Goal: Navigation & Orientation: Find specific page/section

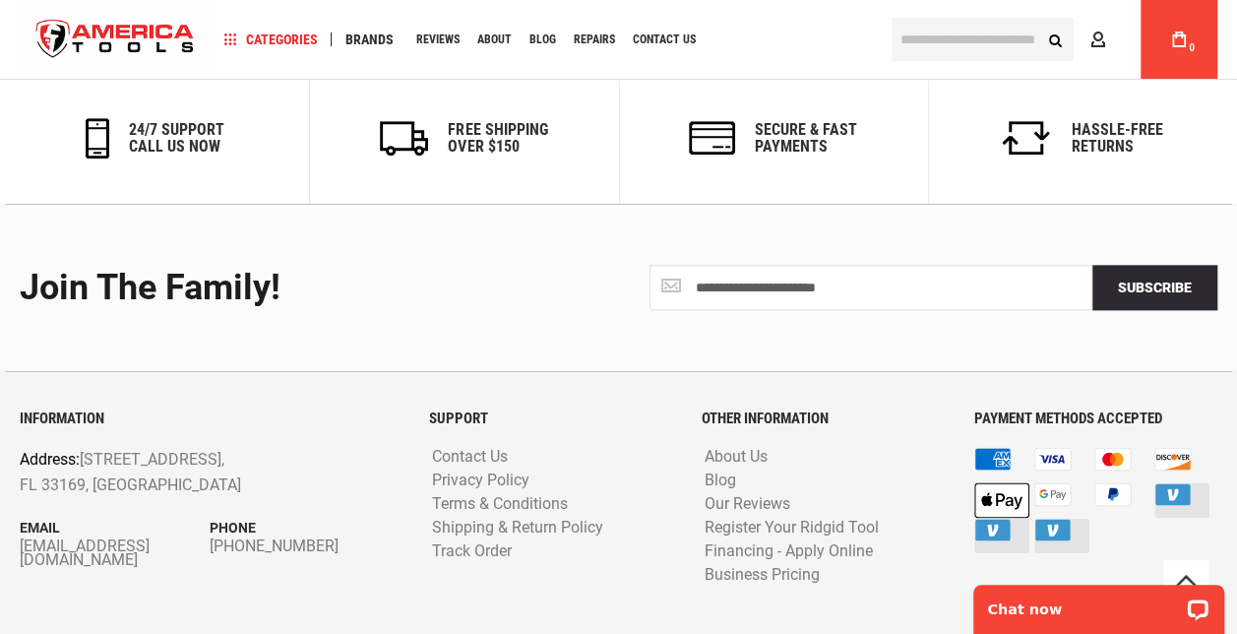
scroll to position [4793, 0]
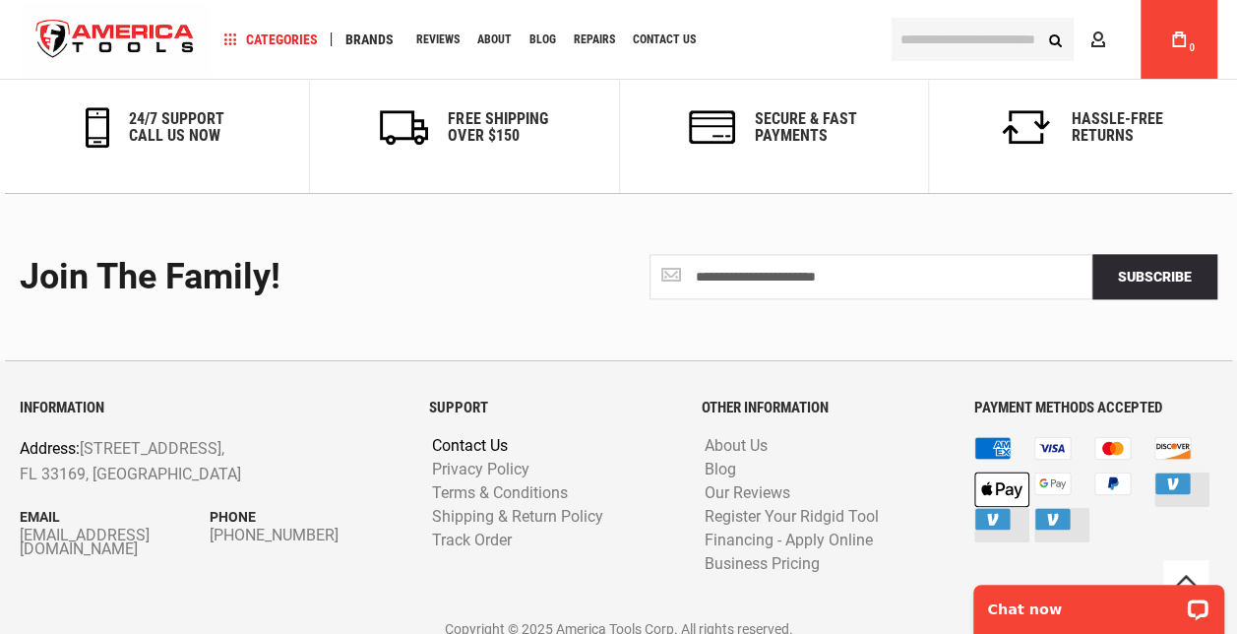
click at [484, 437] on link "Contact Us" at bounding box center [470, 446] width 86 height 19
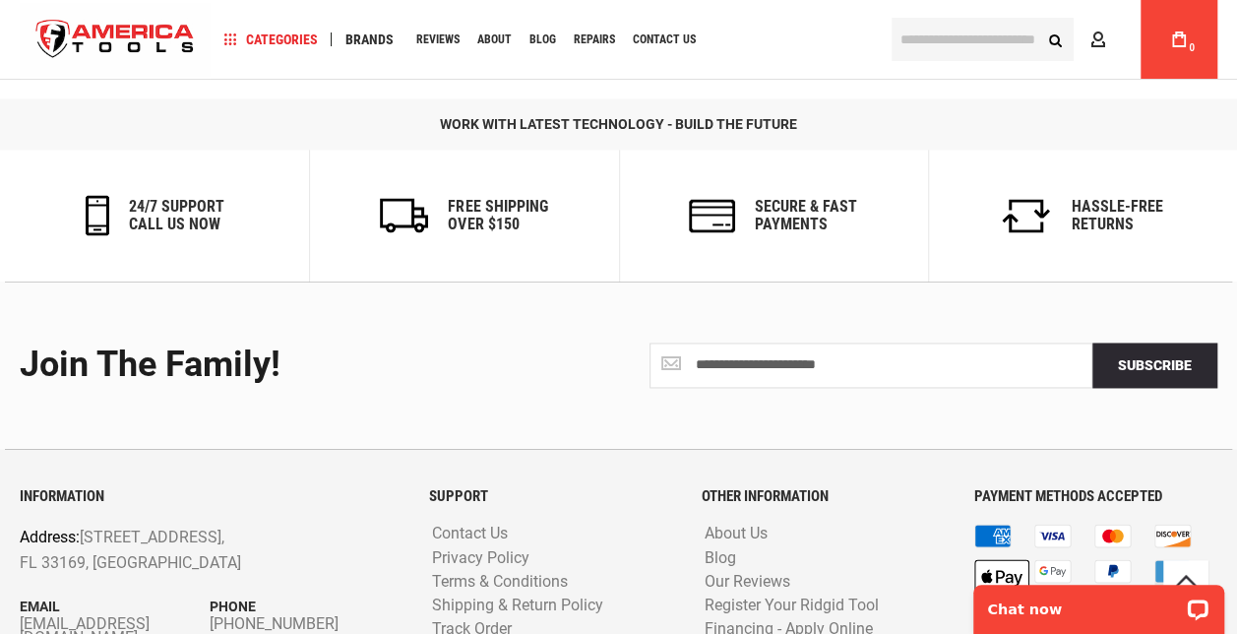
scroll to position [1318, 0]
click at [751, 524] on link "About Us" at bounding box center [736, 533] width 73 height 19
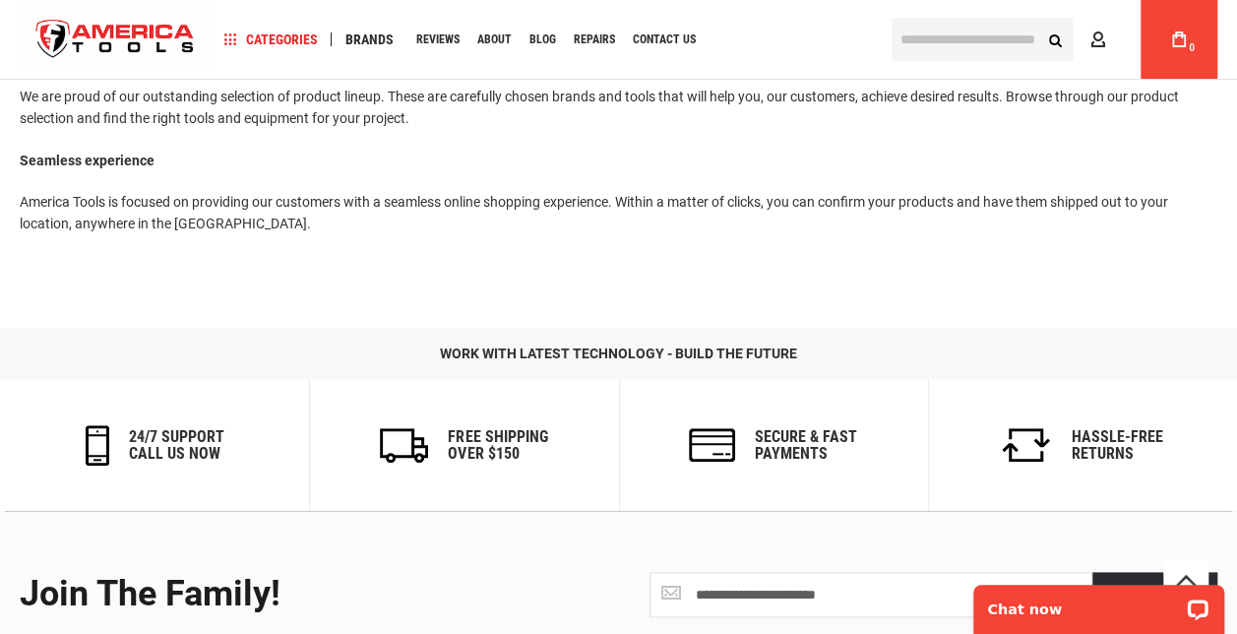
scroll to position [250, 0]
